Goal: Task Accomplishment & Management: Manage account settings

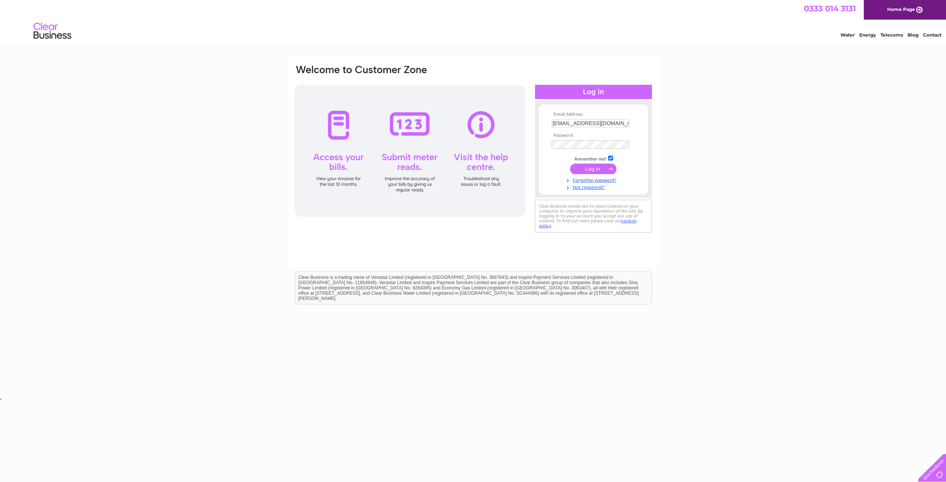
click at [585, 171] on input "submit" at bounding box center [593, 169] width 46 height 11
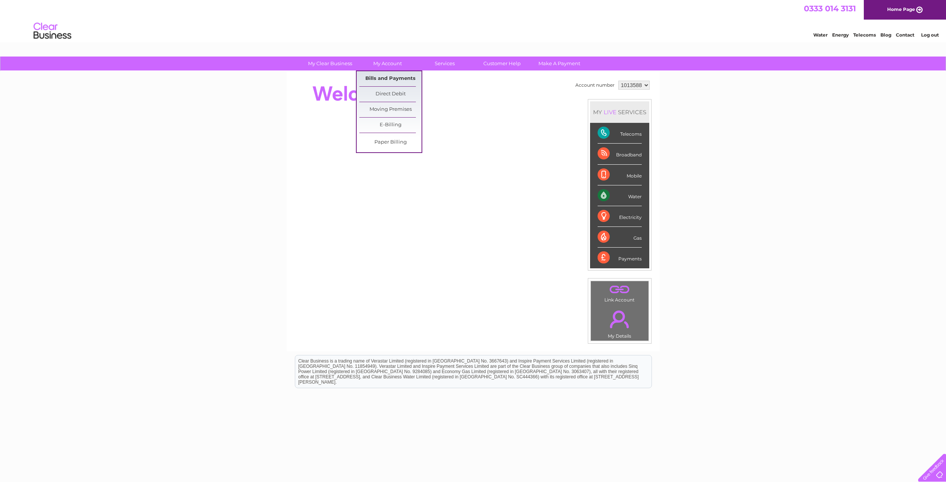
click at [384, 77] on link "Bills and Payments" at bounding box center [390, 78] width 62 height 15
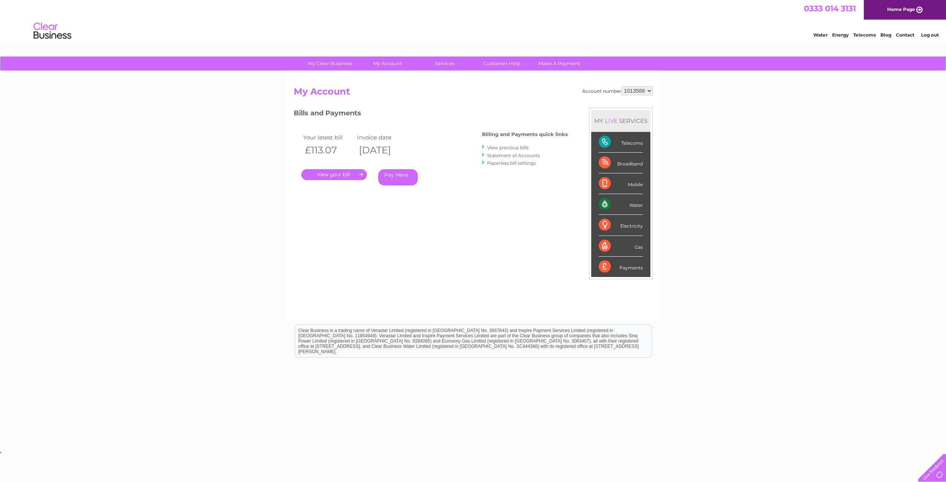
click at [339, 173] on link "." at bounding box center [334, 174] width 66 height 11
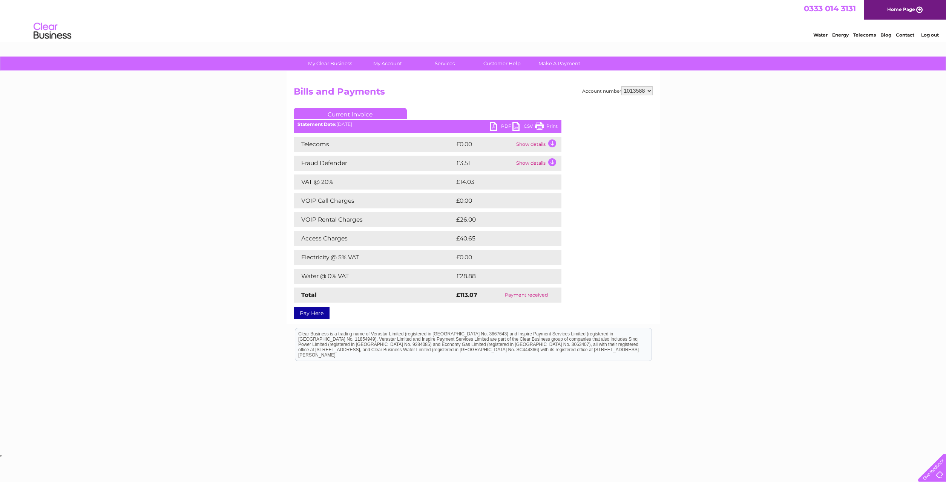
click at [494, 126] on link "PDF" at bounding box center [501, 127] width 23 height 11
click at [493, 127] on link "PDF" at bounding box center [501, 127] width 23 height 11
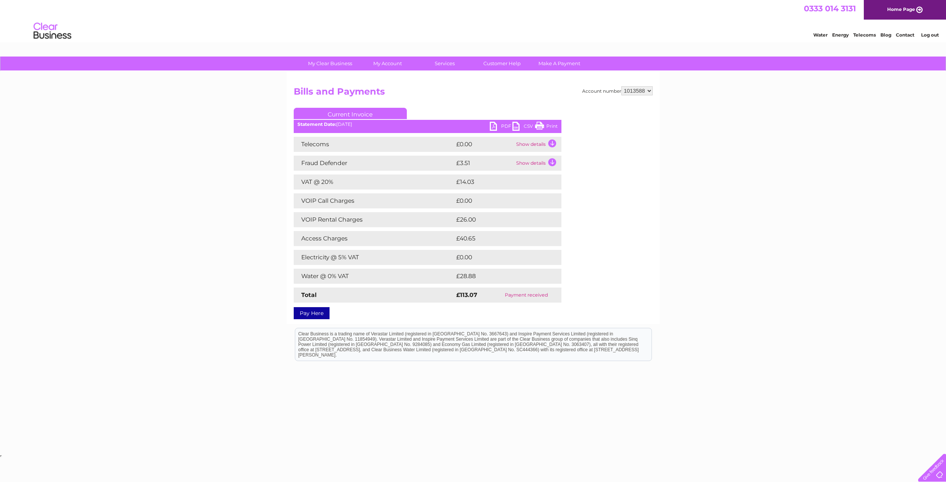
click at [493, 127] on link "PDF" at bounding box center [501, 127] width 23 height 11
click at [552, 145] on td "Show details" at bounding box center [537, 144] width 47 height 15
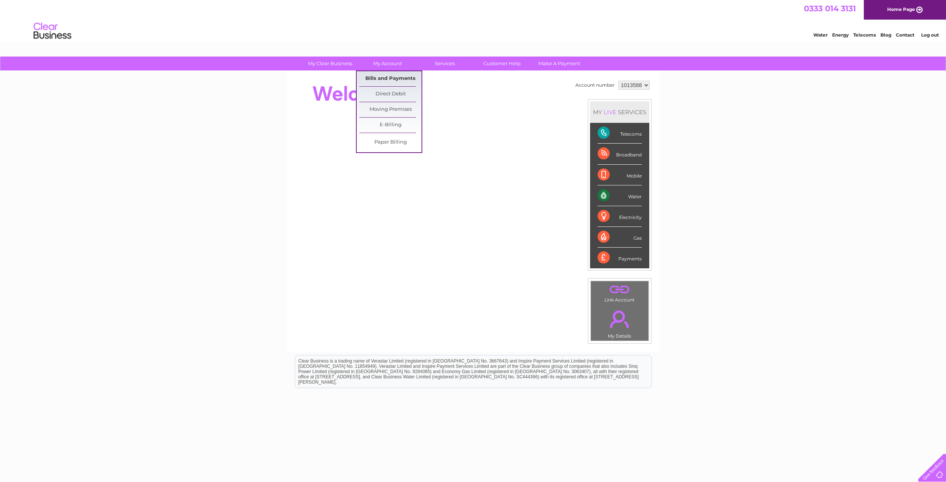
click at [386, 77] on link "Bills and Payments" at bounding box center [390, 78] width 62 height 15
click at [386, 80] on link "Bills and Payments" at bounding box center [390, 78] width 62 height 15
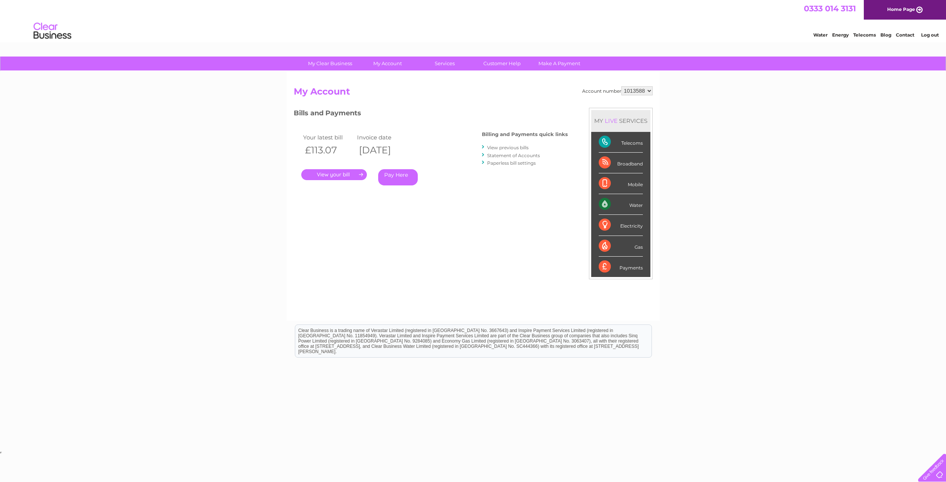
click at [507, 148] on link "View previous bills" at bounding box center [507, 148] width 41 height 6
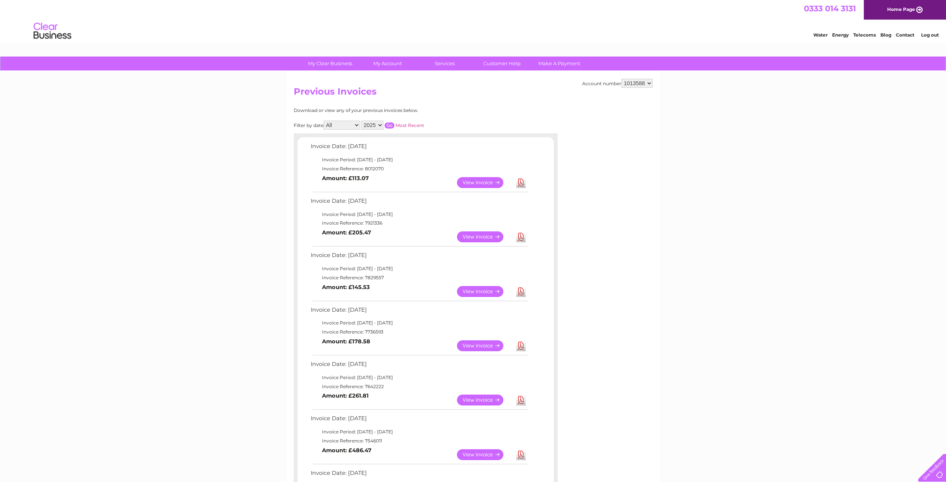
click at [323, 121] on select "All January February March April May June July August September October Novembe…" at bounding box center [341, 125] width 37 height 9
select select "8"
click option "August" at bounding box center [0, 0] width 0 height 0
click at [389, 123] on input "button" at bounding box center [389, 125] width 10 height 6
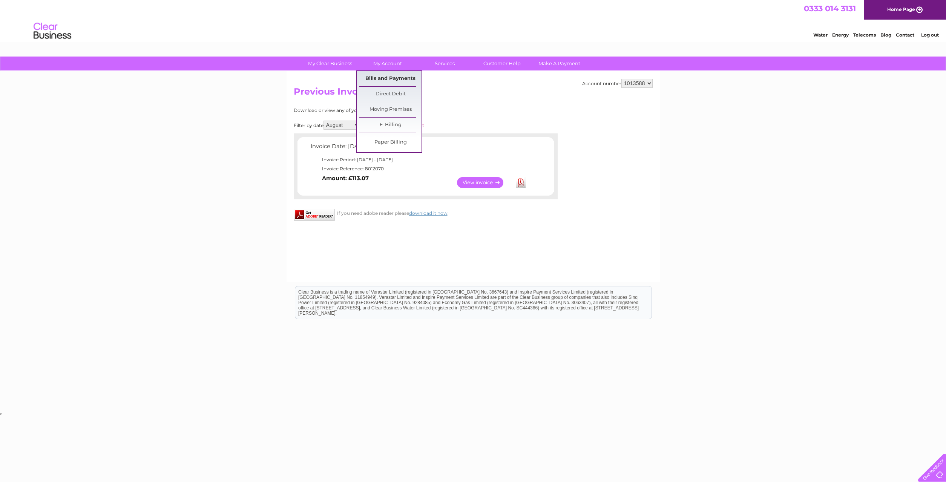
click at [384, 77] on link "Bills and Payments" at bounding box center [390, 78] width 62 height 15
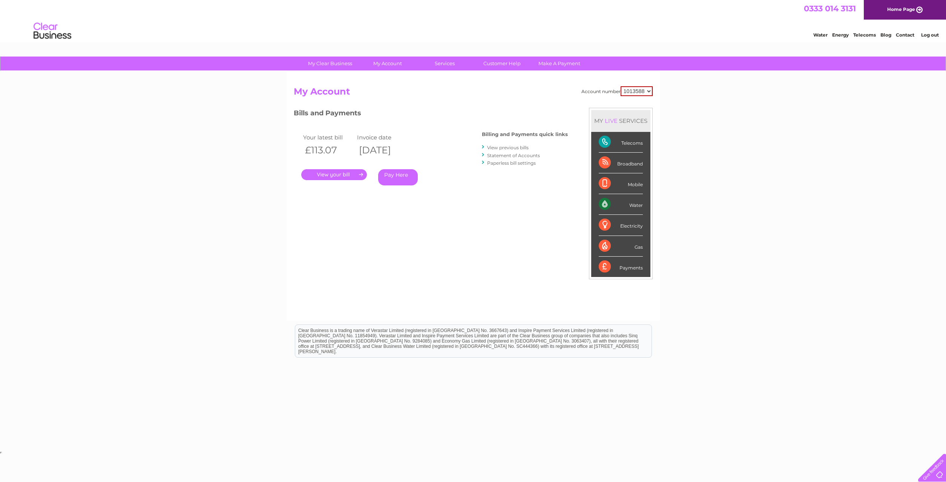
click at [503, 149] on link "View previous bills" at bounding box center [507, 148] width 41 height 6
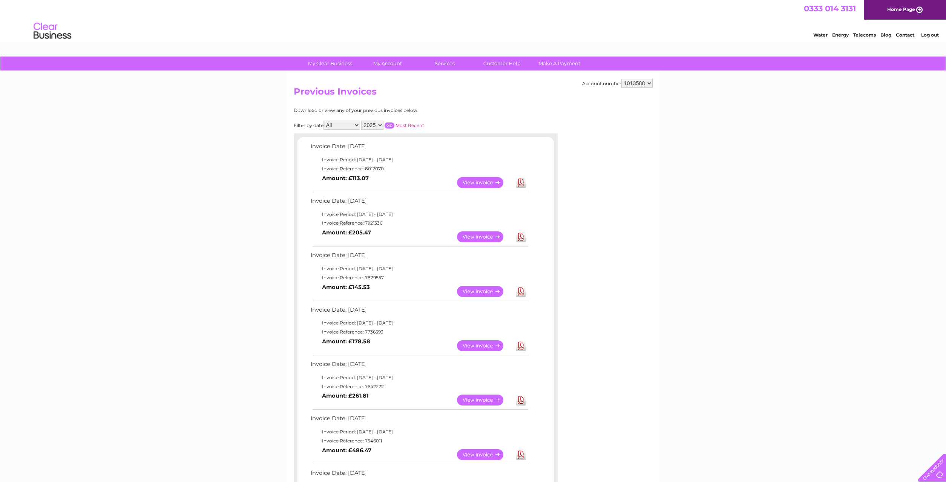
click at [621, 79] on select "1013588" at bounding box center [636, 83] width 31 height 9
click at [648, 83] on select "1013588" at bounding box center [636, 83] width 31 height 9
click at [387, 64] on link "My Account" at bounding box center [387, 64] width 62 height 14
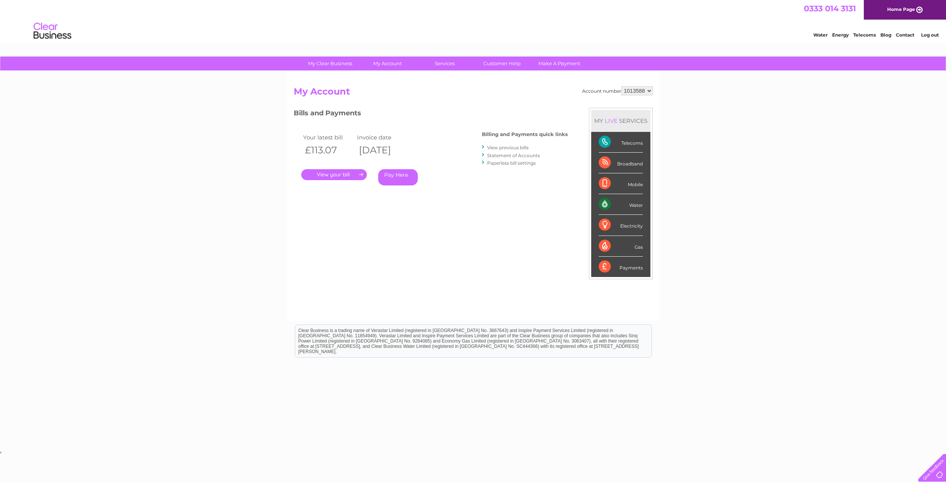
click at [503, 155] on link "Statement of Accounts" at bounding box center [513, 156] width 53 height 6
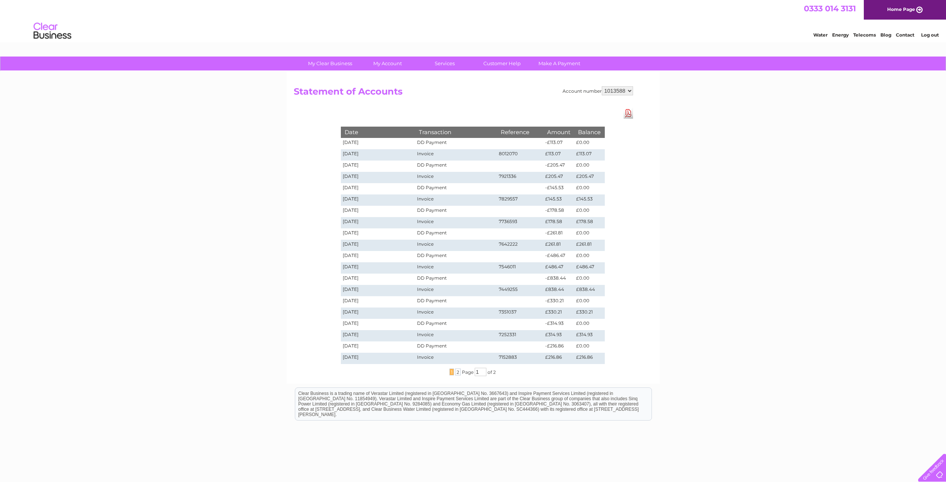
click at [932, 35] on link "Log out" at bounding box center [930, 35] width 18 height 6
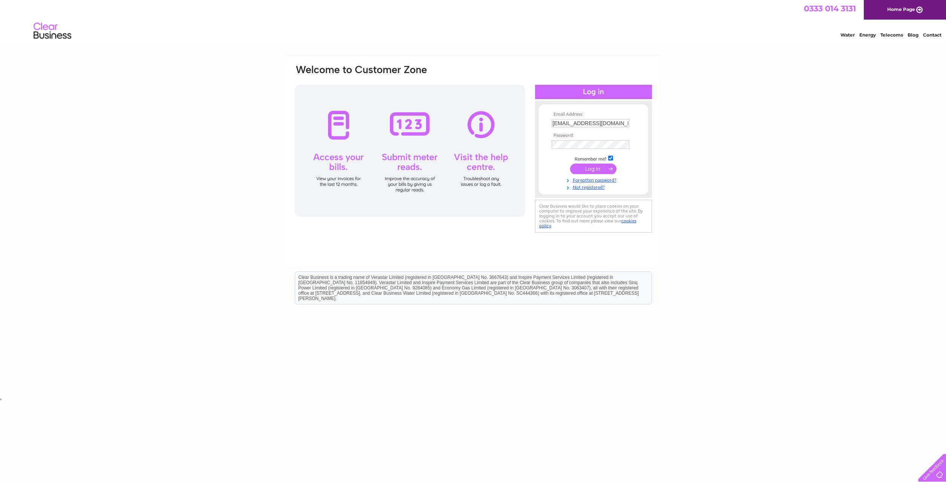
click at [592, 170] on input "submit" at bounding box center [593, 169] width 46 height 11
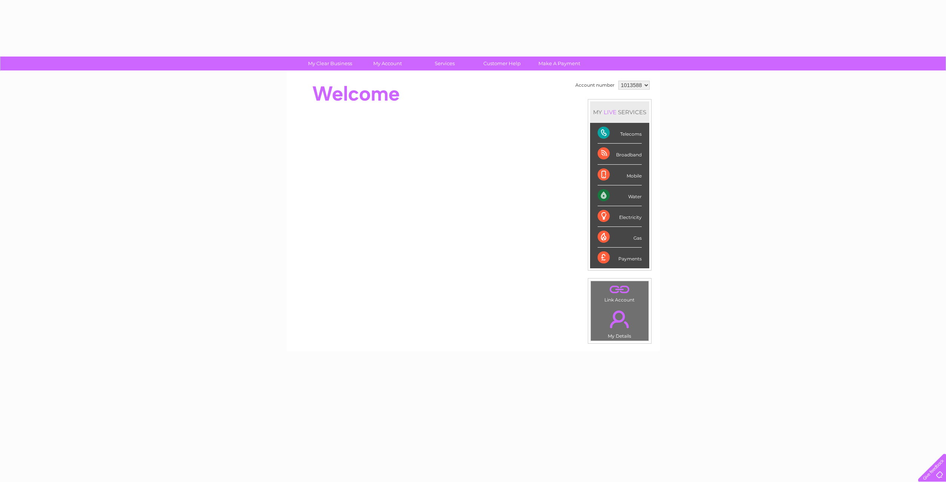
click at [592, 170] on li "Mobile" at bounding box center [619, 175] width 59 height 21
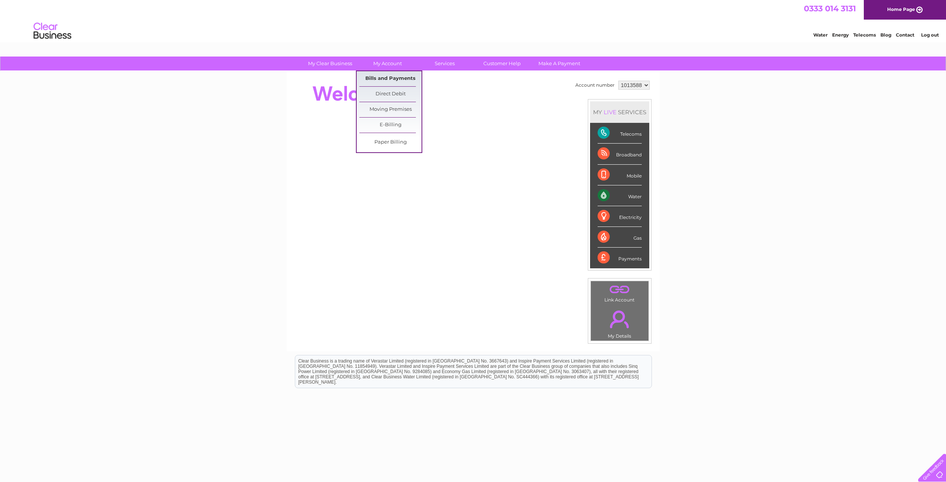
click at [383, 79] on link "Bills and Payments" at bounding box center [390, 78] width 62 height 15
click at [386, 77] on link "Bills and Payments" at bounding box center [390, 78] width 62 height 15
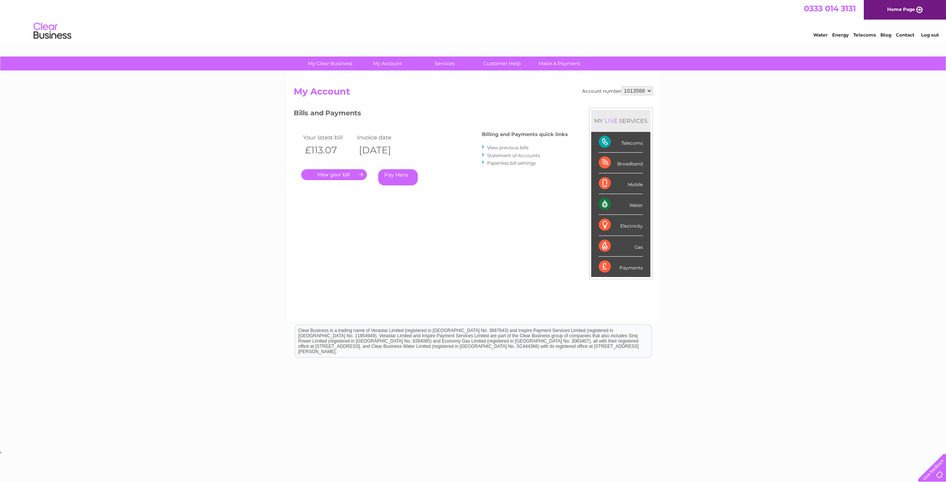
click at [350, 175] on link "." at bounding box center [334, 174] width 66 height 11
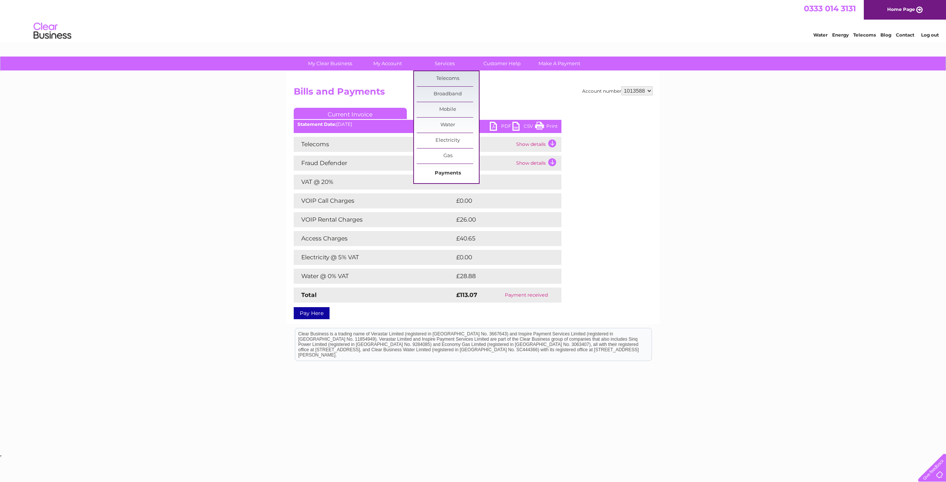
click at [450, 172] on link "Payments" at bounding box center [447, 173] width 62 height 15
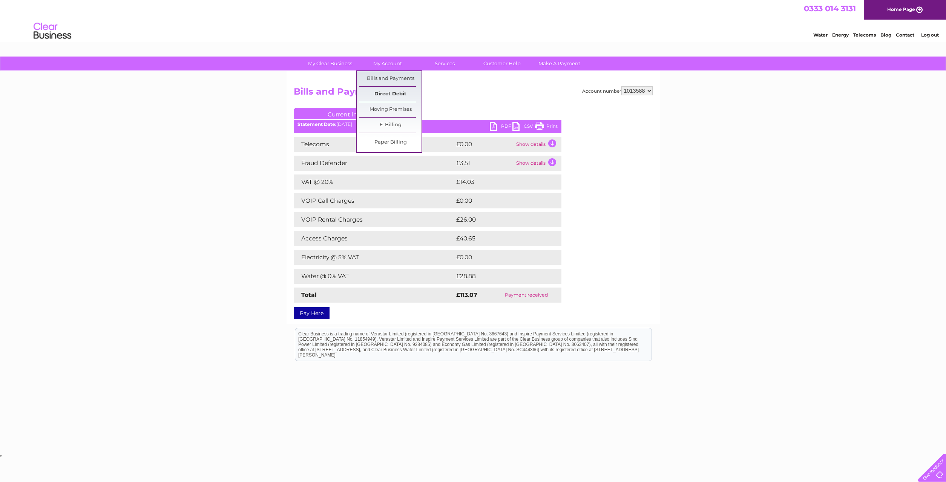
click at [381, 93] on link "Direct Debit" at bounding box center [390, 94] width 62 height 15
click at [621, 86] on select "1013588" at bounding box center [636, 90] width 31 height 9
click at [648, 90] on select "1013588" at bounding box center [636, 90] width 31 height 9
click at [560, 63] on link "Make A Payment" at bounding box center [559, 64] width 62 height 14
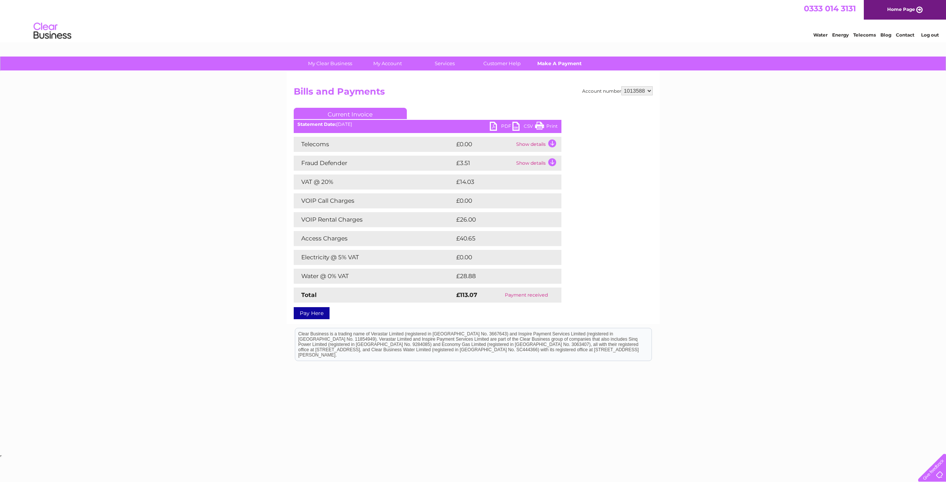
click at [560, 63] on link "Make A Payment" at bounding box center [559, 64] width 62 height 14
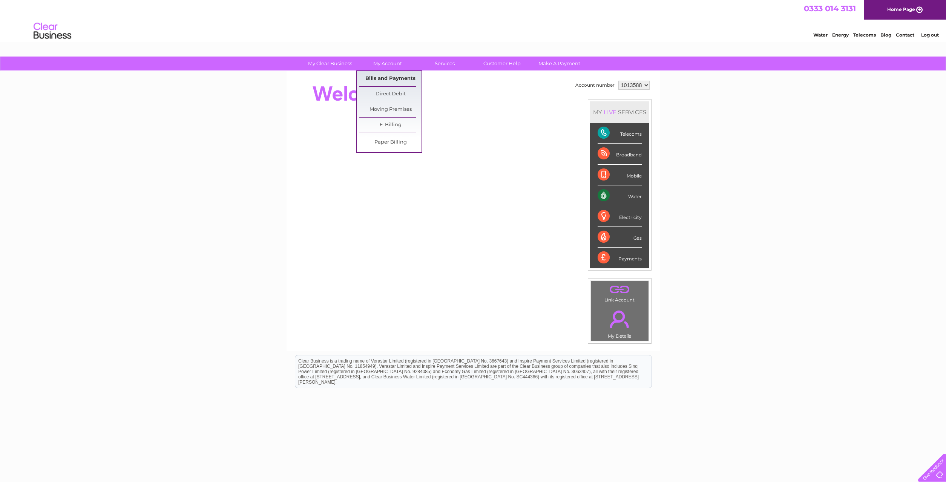
click at [383, 76] on link "Bills and Payments" at bounding box center [390, 78] width 62 height 15
click at [381, 77] on link "Bills and Payments" at bounding box center [390, 78] width 62 height 15
click at [374, 82] on link "Bills and Payments" at bounding box center [390, 78] width 62 height 15
click at [378, 77] on link "Bills and Payments" at bounding box center [390, 78] width 62 height 15
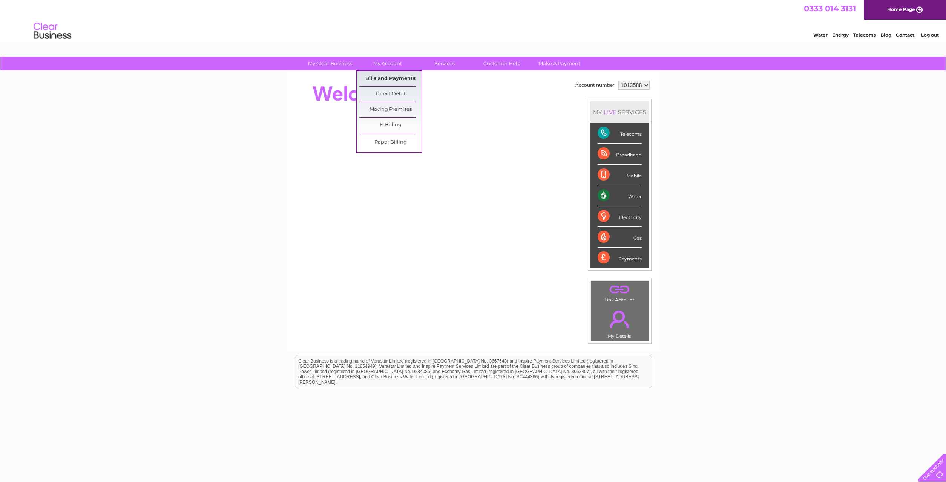
click at [378, 77] on link "Bills and Payments" at bounding box center [390, 78] width 62 height 15
